Goal: Communication & Community: Share content

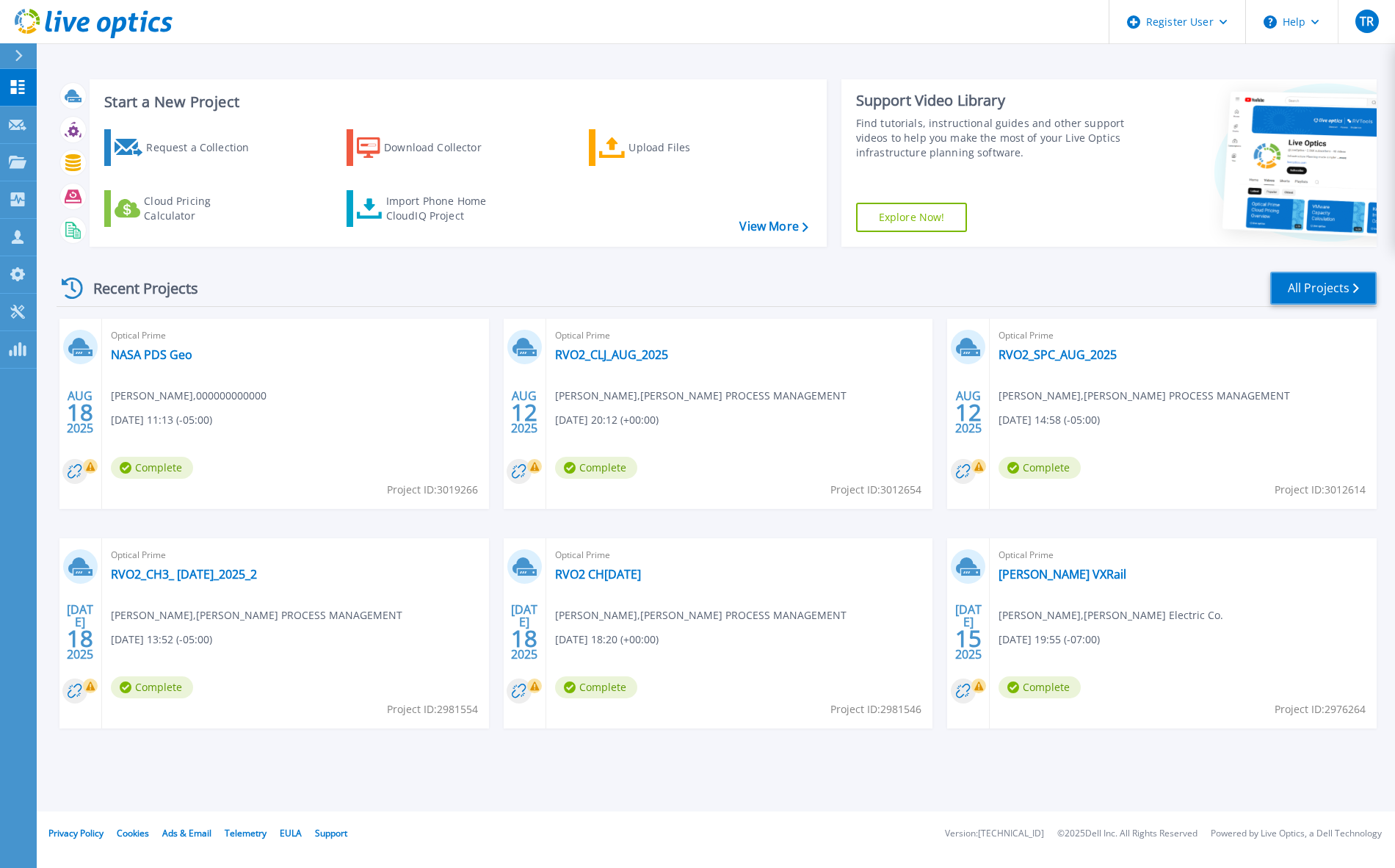
click at [1356, 299] on link "All Projects" at bounding box center [1323, 288] width 106 height 33
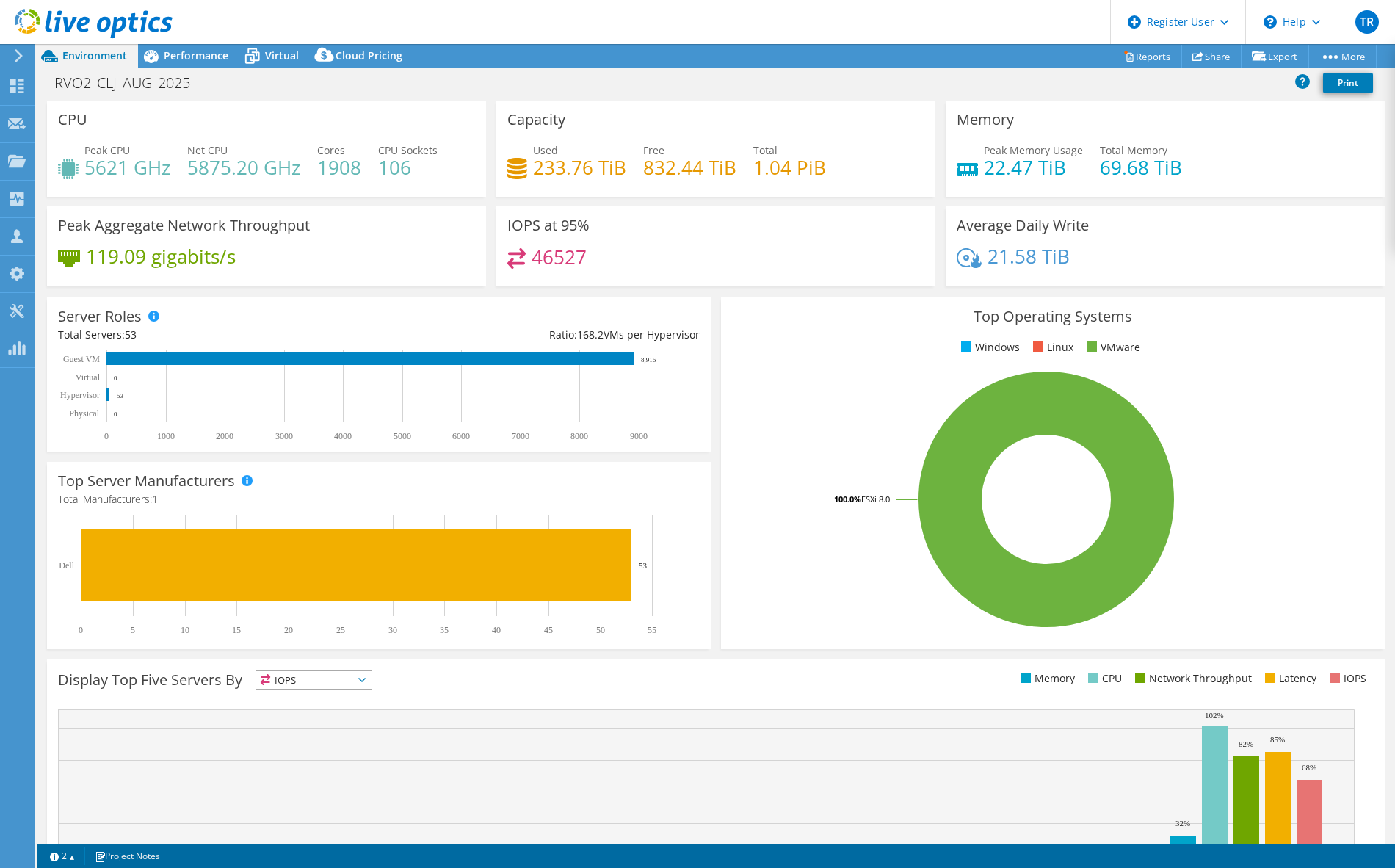
select select "USD"
click at [573, 41] on header "TR Dell User Timothy Rooney Timothy.Rooney@dell.com Dell My Profile Log Out \n …" at bounding box center [697, 22] width 1395 height 44
click at [607, 82] on div "RVO2_CLJ_AUG_2025 Print" at bounding box center [716, 82] width 1358 height 27
click at [621, 83] on div "RVO2_CLJ_AUG_2025 Print" at bounding box center [716, 82] width 1358 height 27
drag, startPoint x: 1202, startPoint y: 87, endPoint x: 1050, endPoint y: 69, distance: 153.1
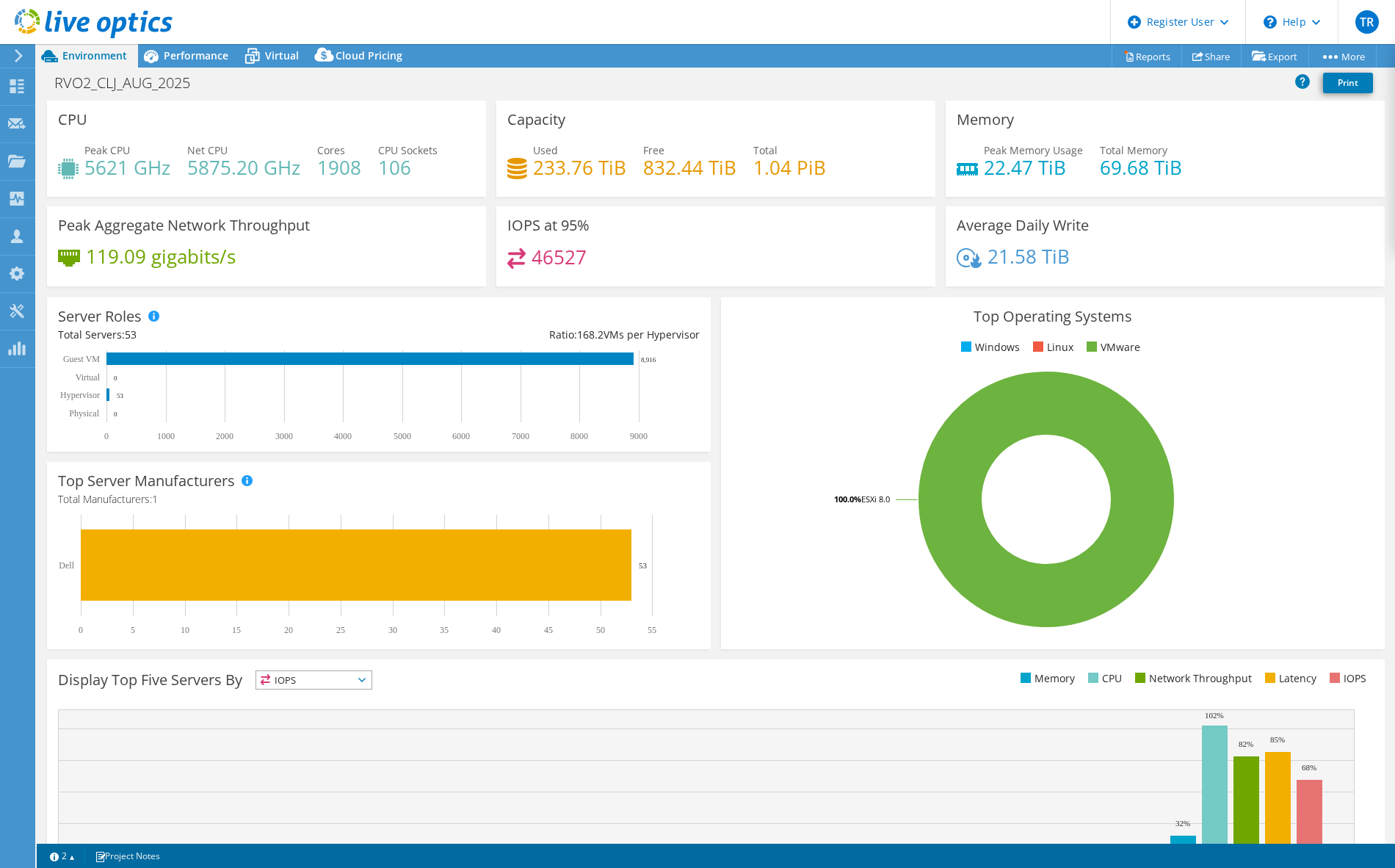
click at [1202, 87] on div "RVO2_CLJ_AUG_2025 Print" at bounding box center [716, 82] width 1358 height 27
click at [419, 84] on div "RVO2_CLJ_AUG_2025 Print" at bounding box center [716, 82] width 1358 height 27
click at [1203, 59] on link "Share" at bounding box center [1211, 56] width 60 height 23
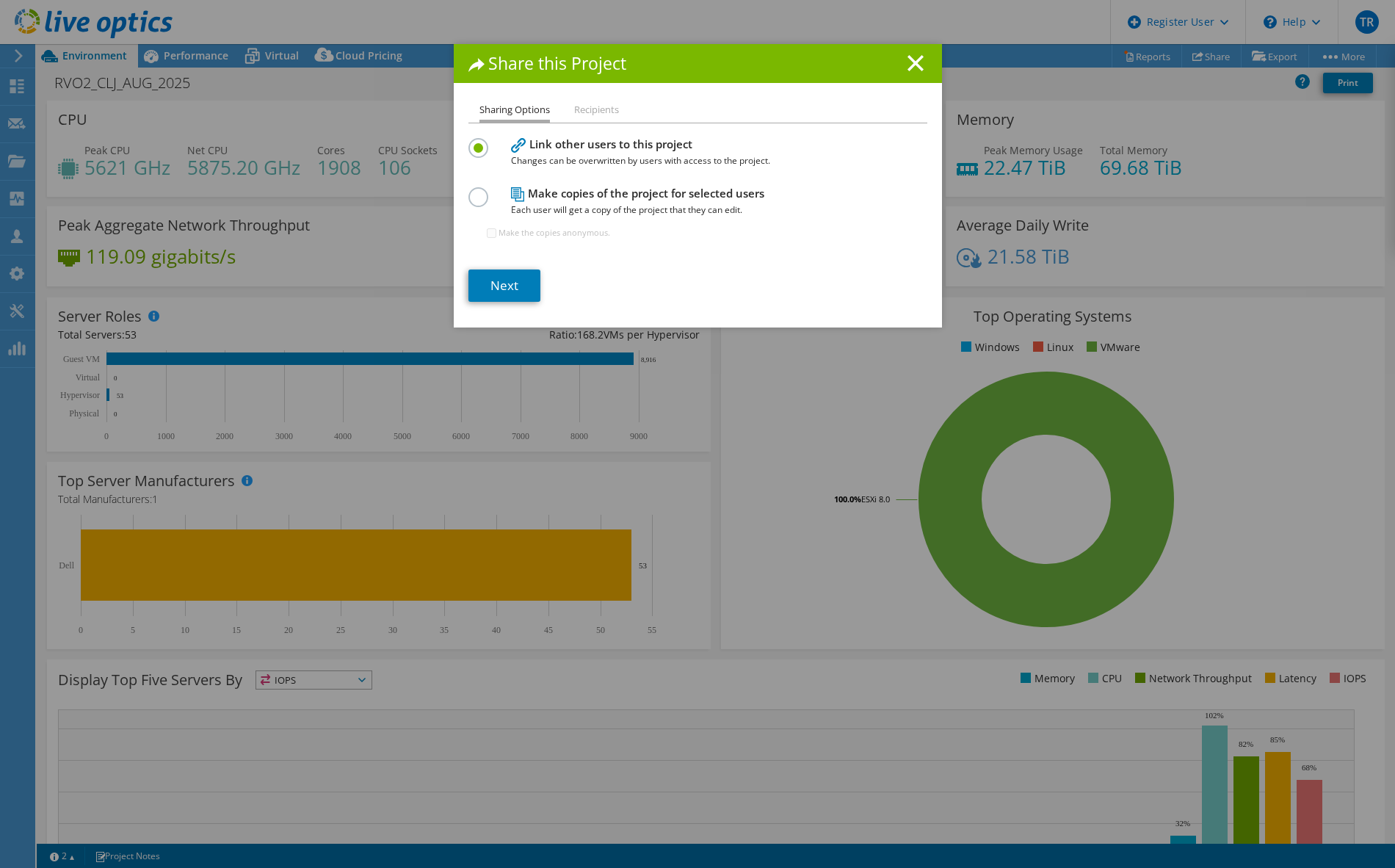
click at [573, 194] on h4 "Make copies of the project for selected users Each user will get a copy of the …" at bounding box center [694, 202] width 367 height 33
click at [492, 201] on div "Make copies of the project for selected users Each user will get a copy of the …" at bounding box center [698, 218] width 459 height 71
click at [477, 191] on label at bounding box center [481, 189] width 26 height 4
click at [0, 0] on input "radio" at bounding box center [0, 0] width 0 height 0
click at [513, 292] on link "Next" at bounding box center [504, 285] width 72 height 32
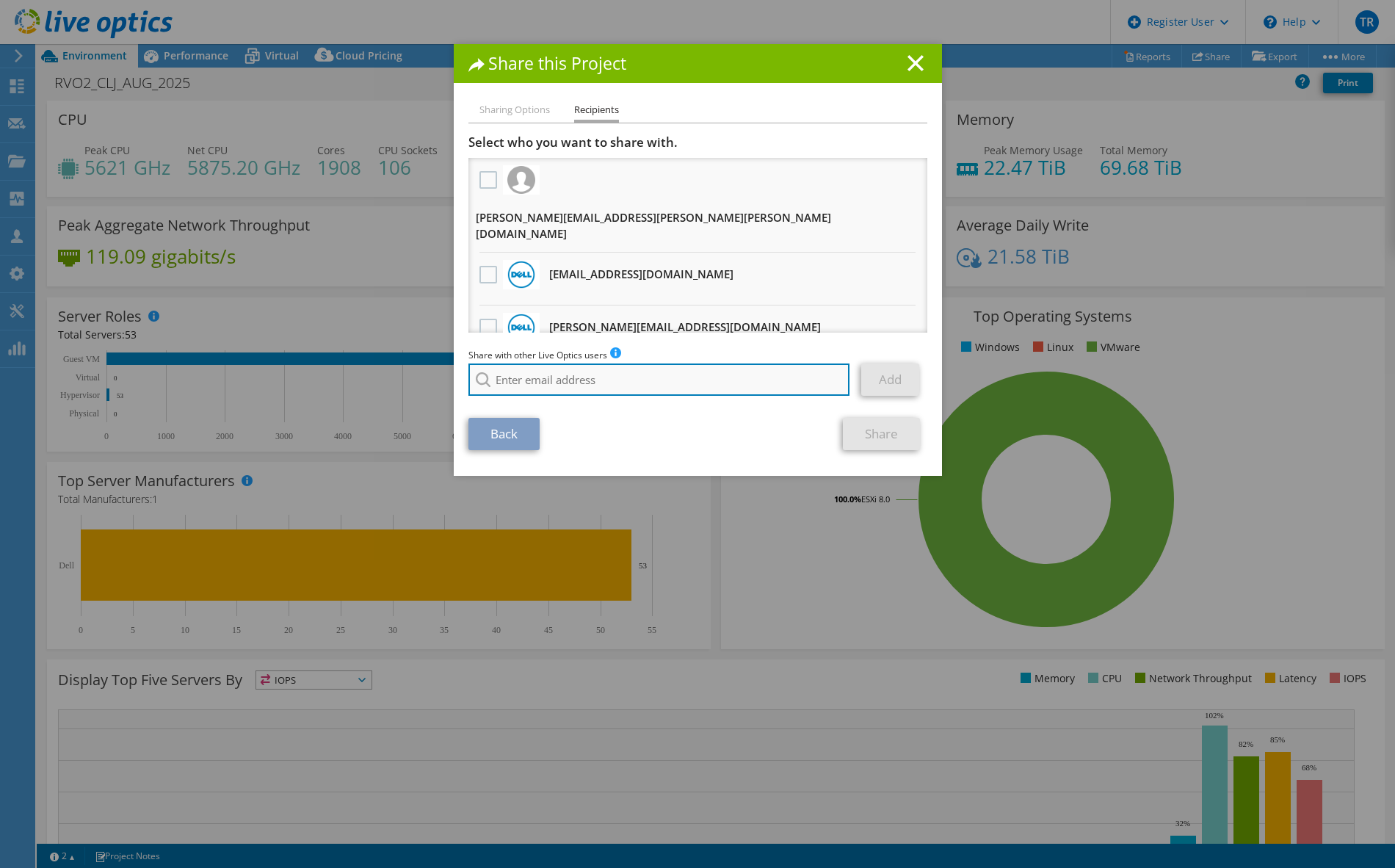
click at [543, 384] on input "search" at bounding box center [659, 379] width 381 height 32
type input "chris.dawson@"
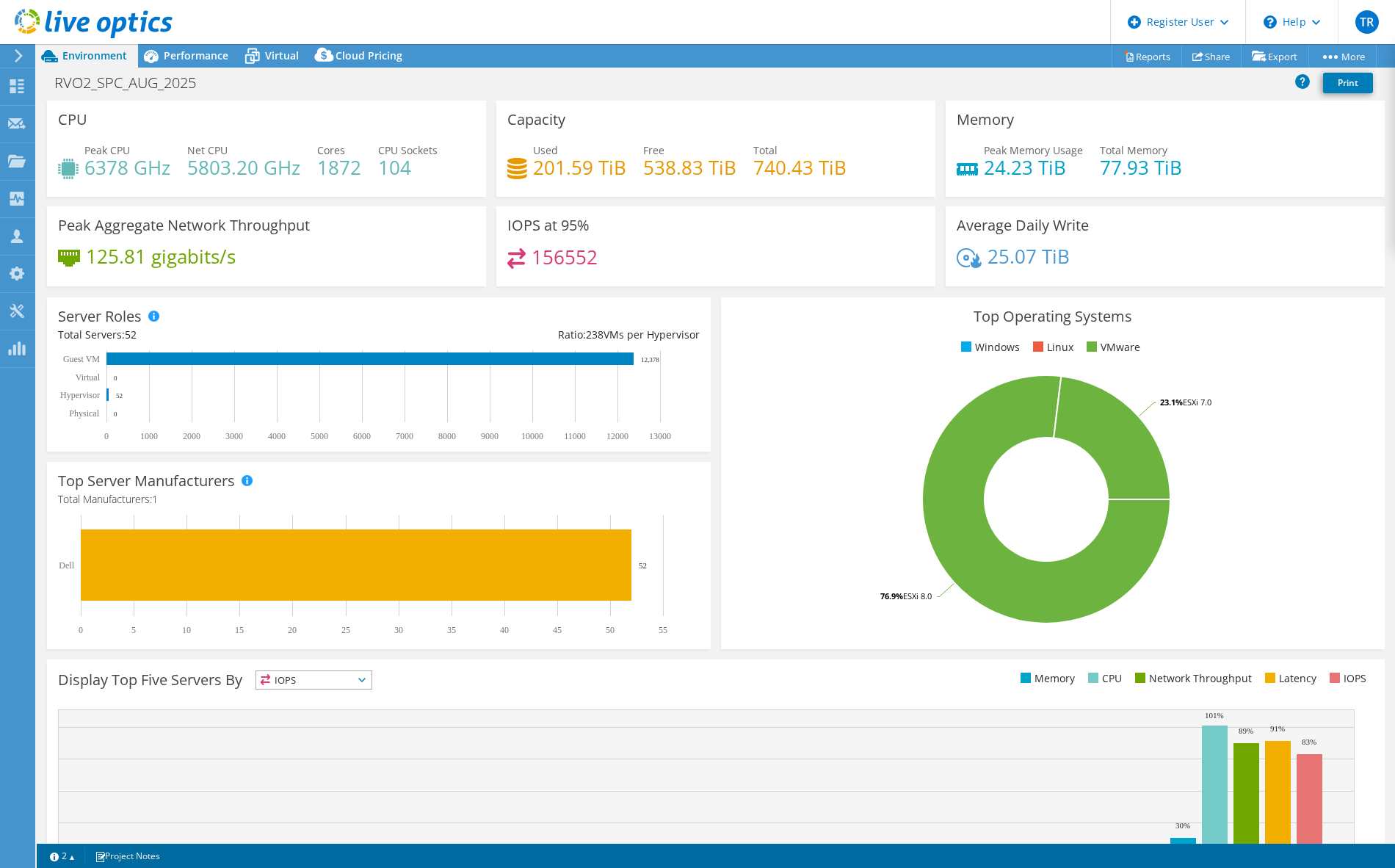
select select "USD"
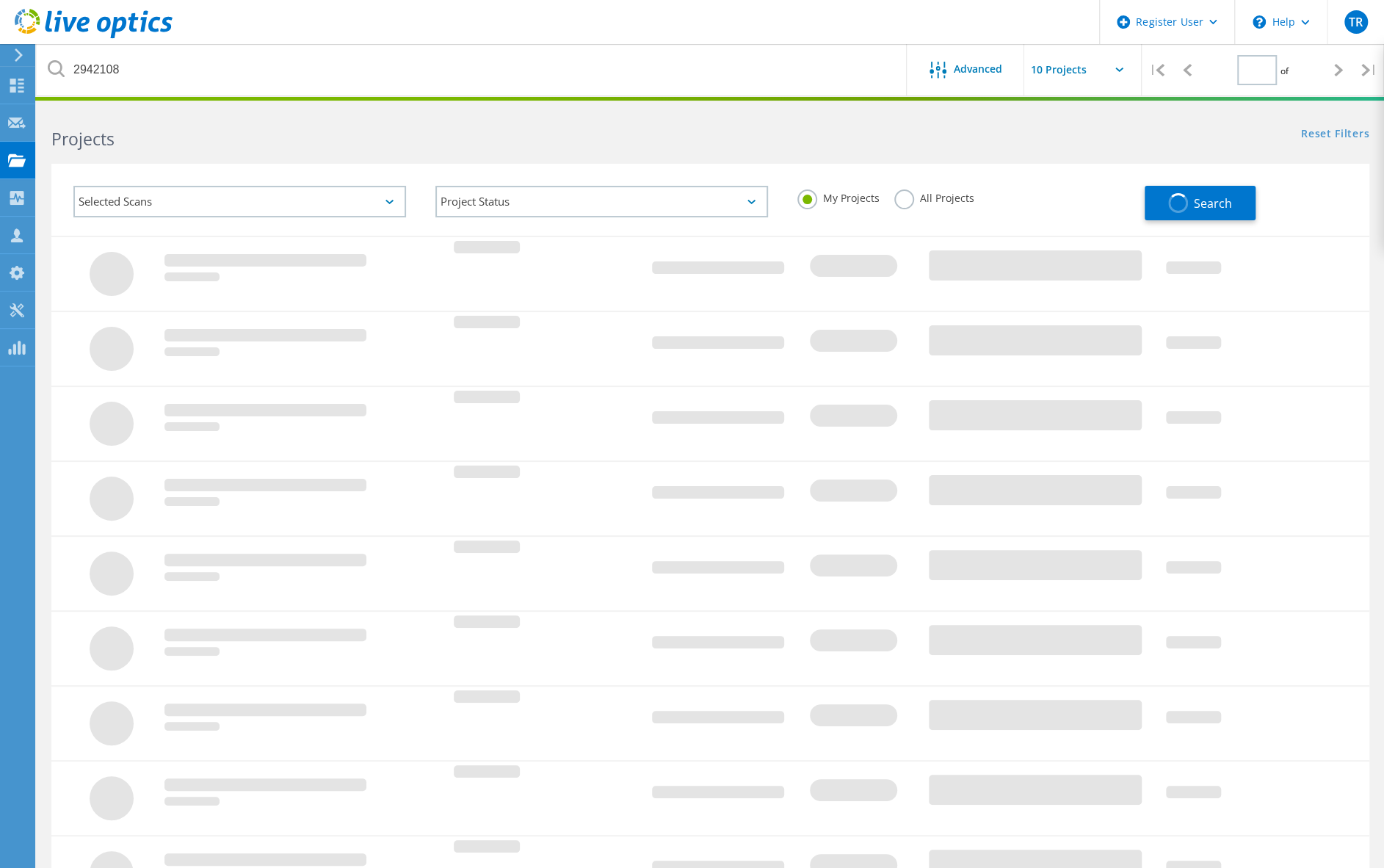
type input "1"
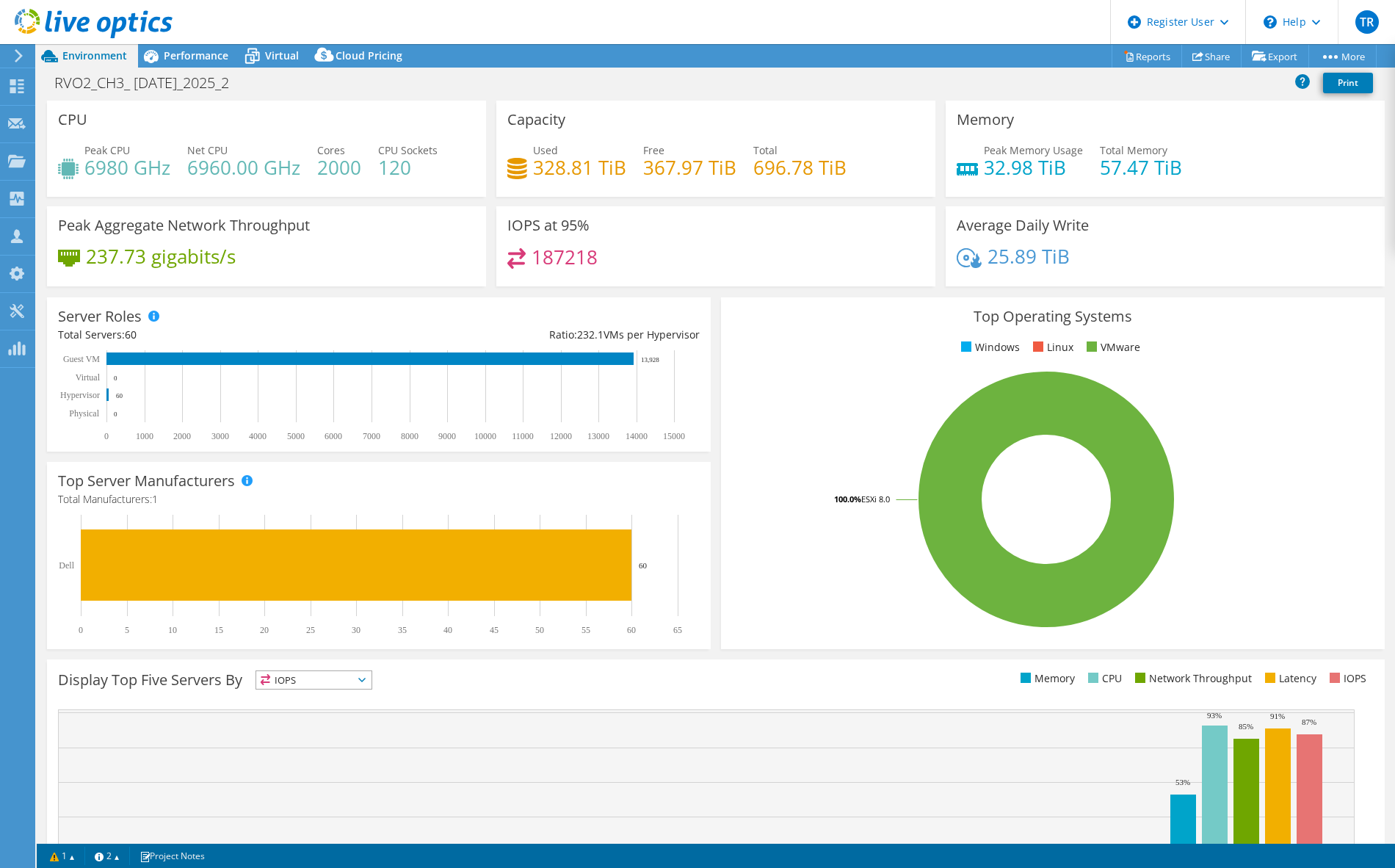
select select "USD"
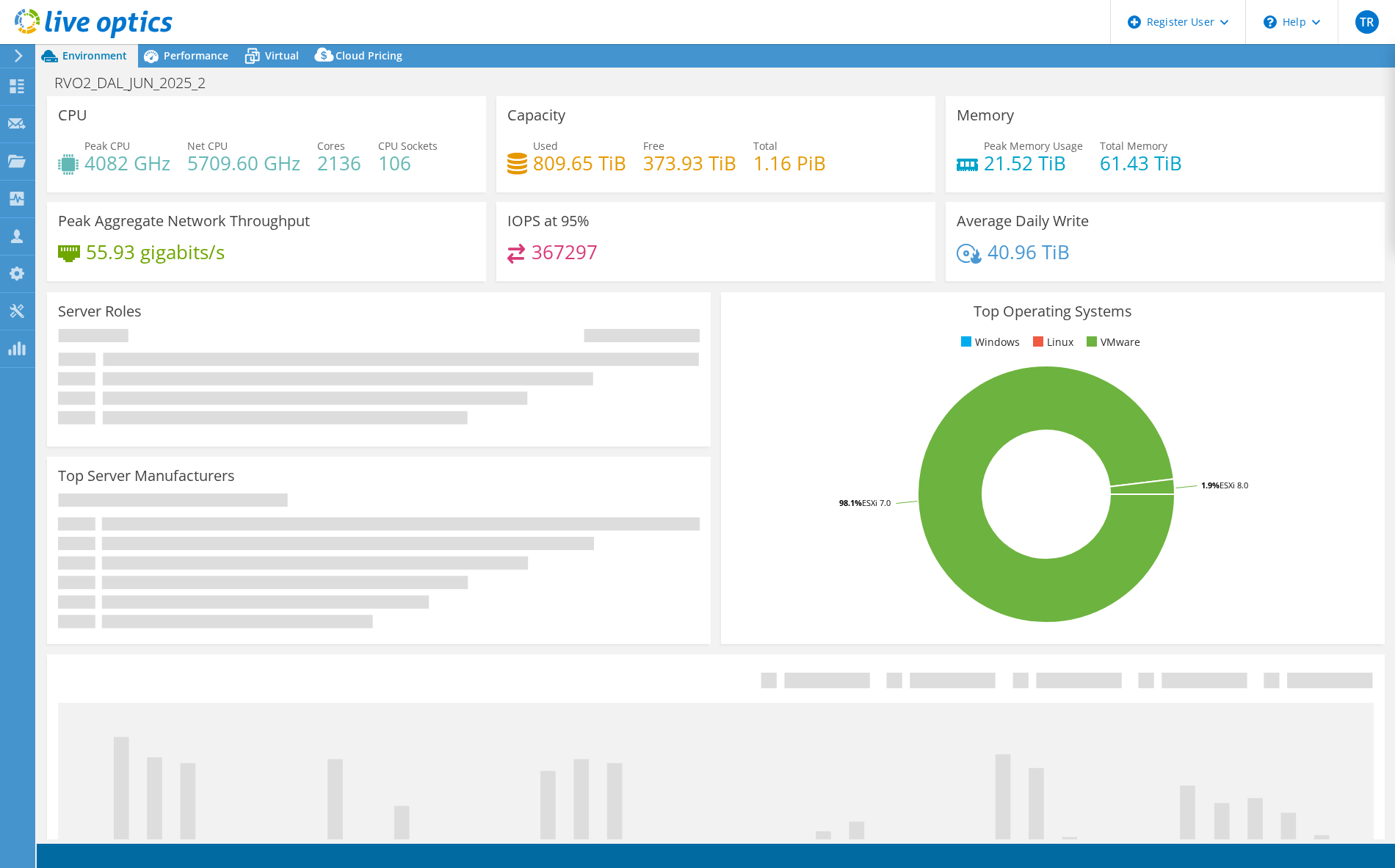
select select "USD"
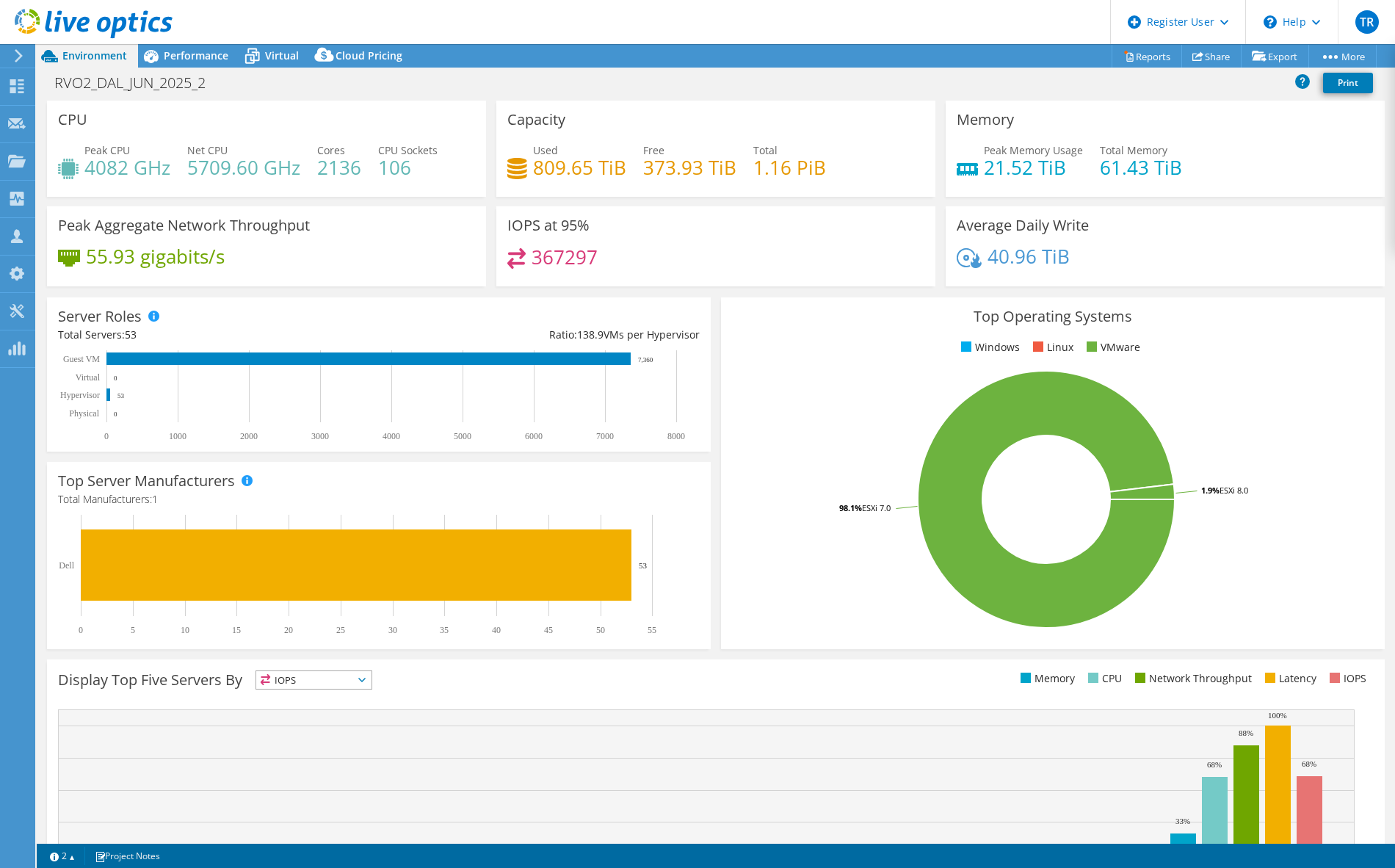
click at [301, 27] on header "TR Dell User Timothy Rooney Timothy.Rooney@dell.com Dell My Profile Log Out \n …" at bounding box center [697, 22] width 1395 height 44
click at [564, 69] on div "RVO2_DAL_JUN_2025_2 Print" at bounding box center [716, 82] width 1358 height 27
click at [1210, 53] on link "Share" at bounding box center [1211, 56] width 60 height 23
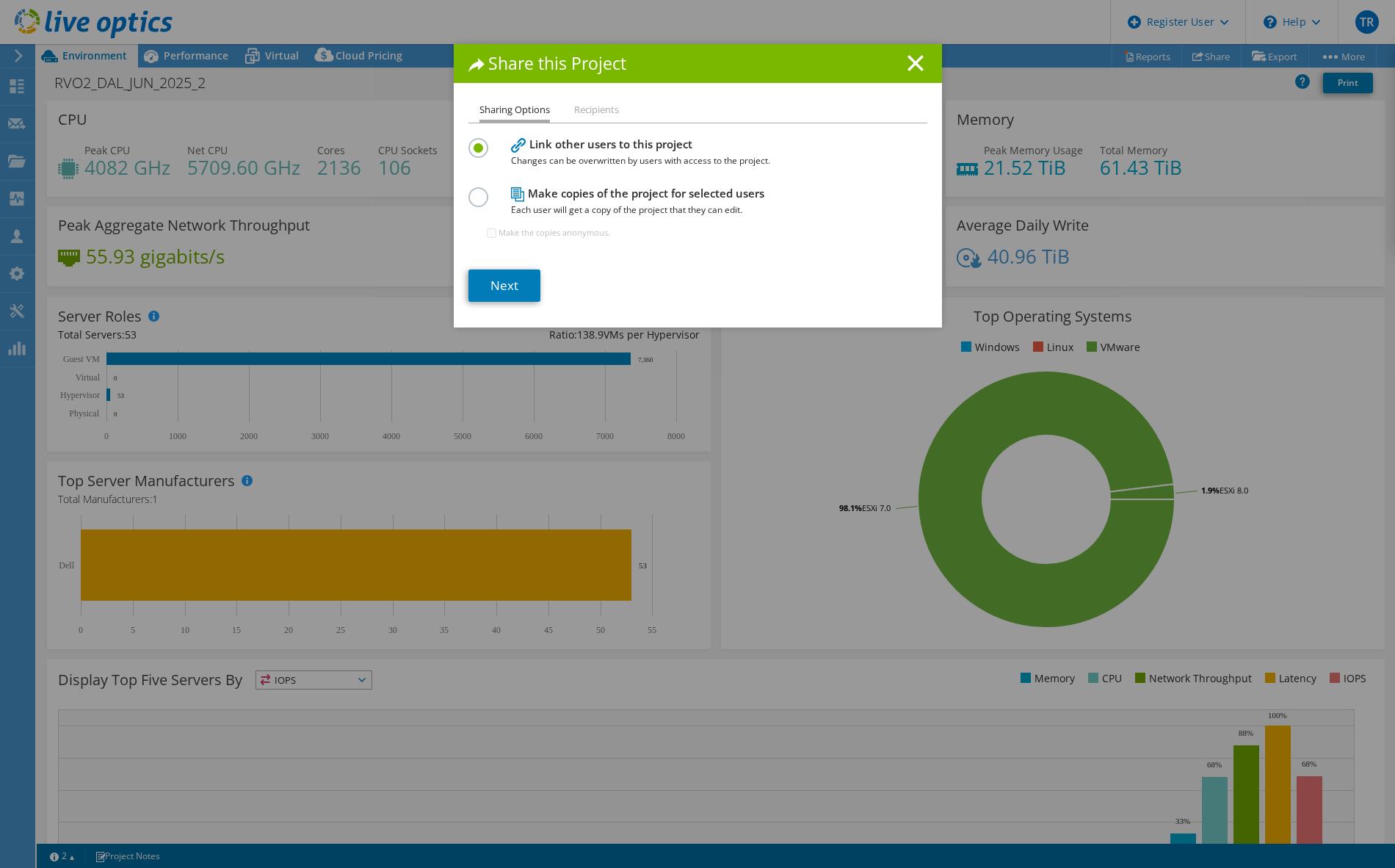
click at [469, 191] on label at bounding box center [481, 189] width 26 height 4
click at [0, 0] on input "radio" at bounding box center [0, 0] width 0 height 0
click at [911, 63] on line at bounding box center [915, 63] width 15 height 15
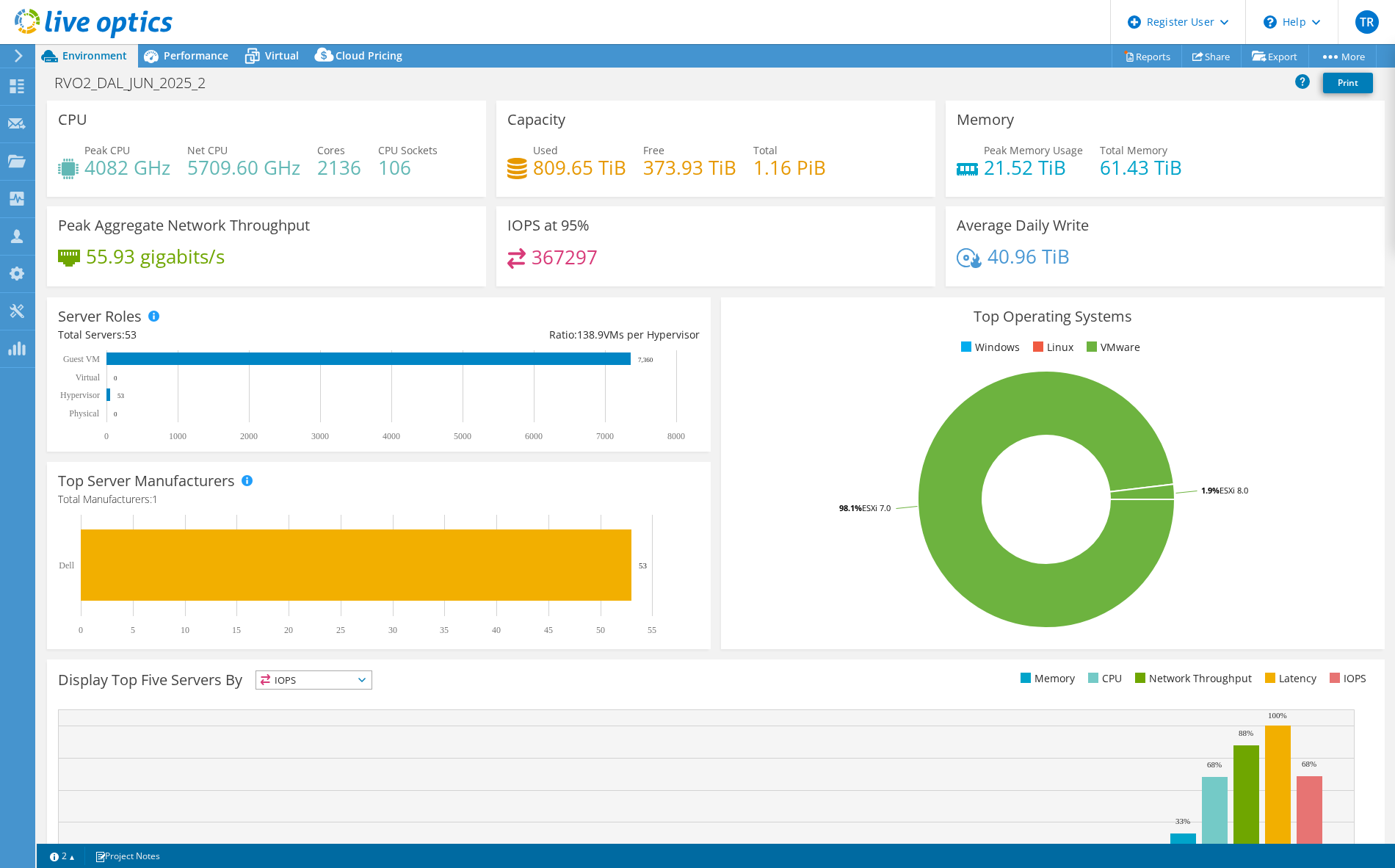
click at [538, 65] on div "Project Actions Project Actions Reports Share Export vSAN ReadyNode Sizer" at bounding box center [716, 56] width 1358 height 23
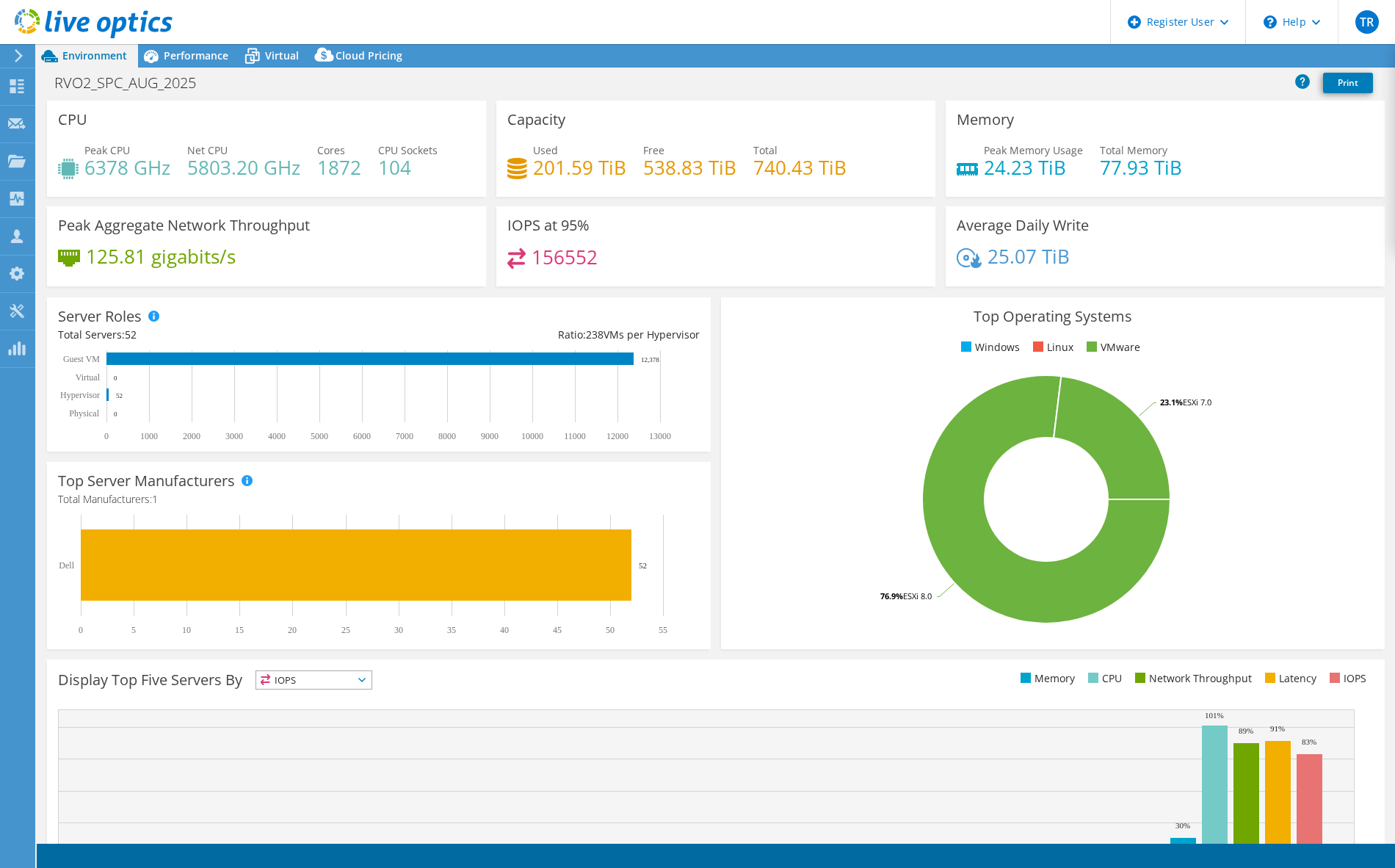
select select "USD"
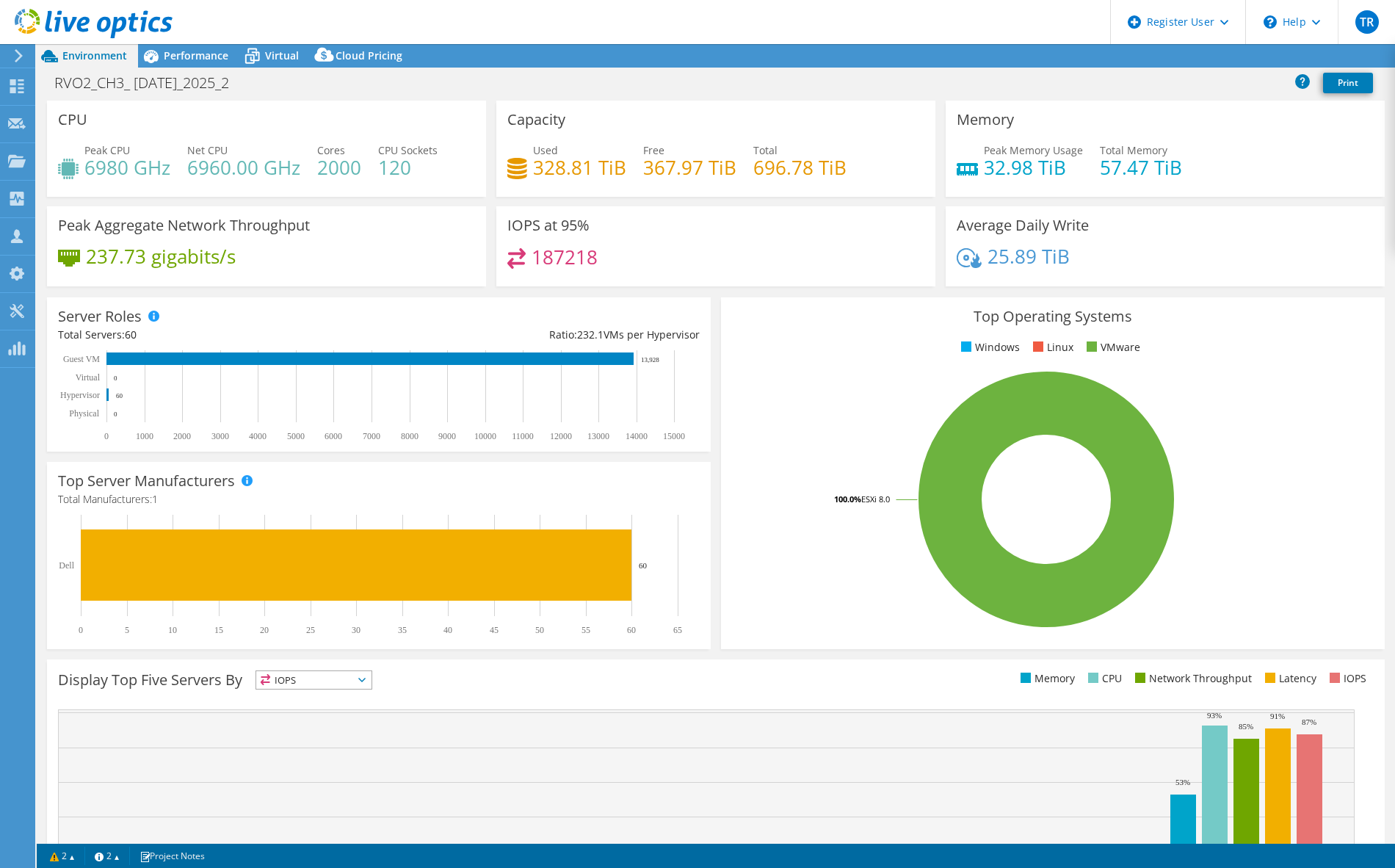
select select "USD"
